Goal: Check status

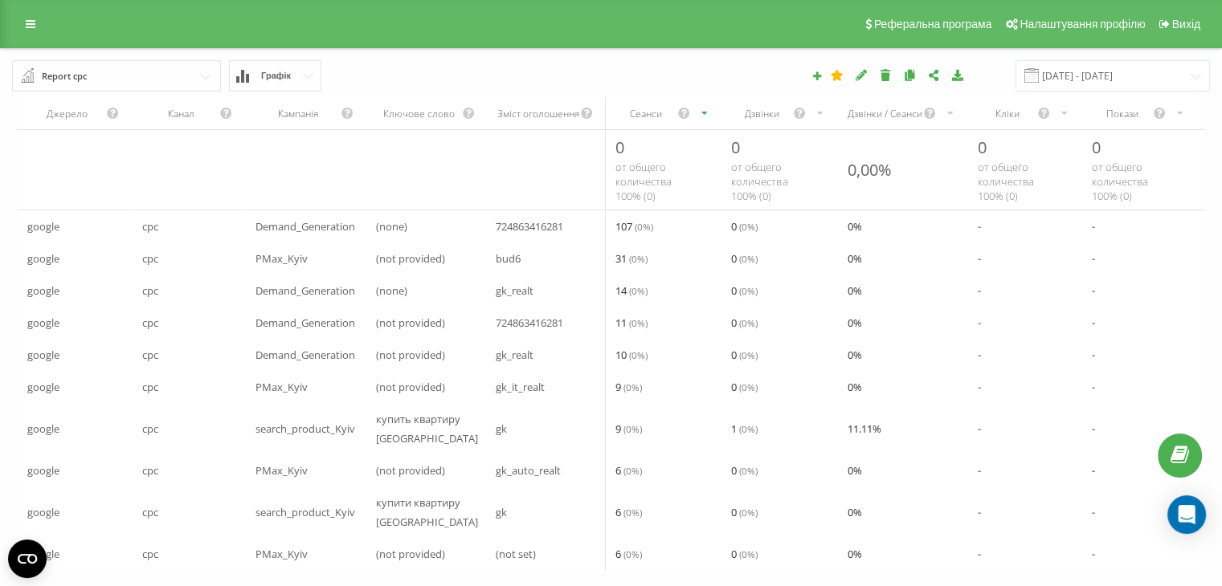
click at [765, 120] on div "Дзвінки" at bounding box center [761, 114] width 61 height 14
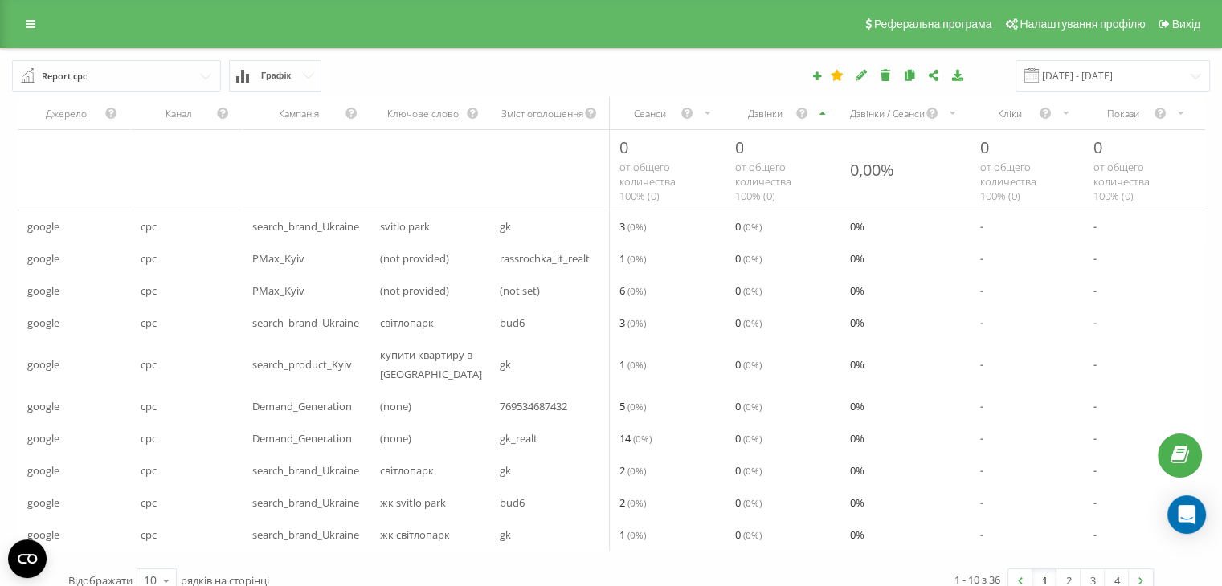
click at [765, 120] on div "Дзвінки" at bounding box center [764, 114] width 60 height 14
